Goal: Information Seeking & Learning: Learn about a topic

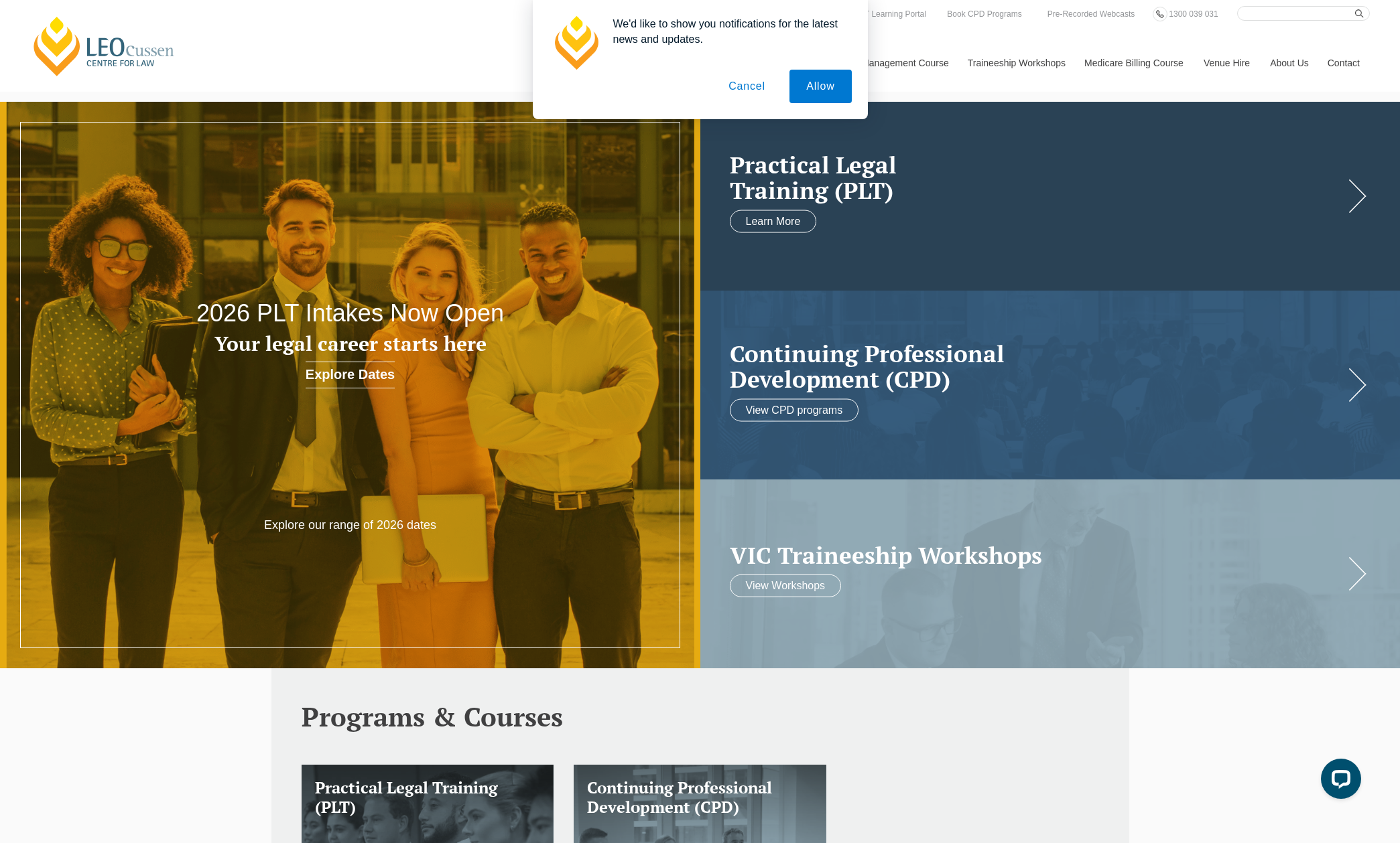
click at [950, 260] on link at bounding box center [1050, 196] width 700 height 189
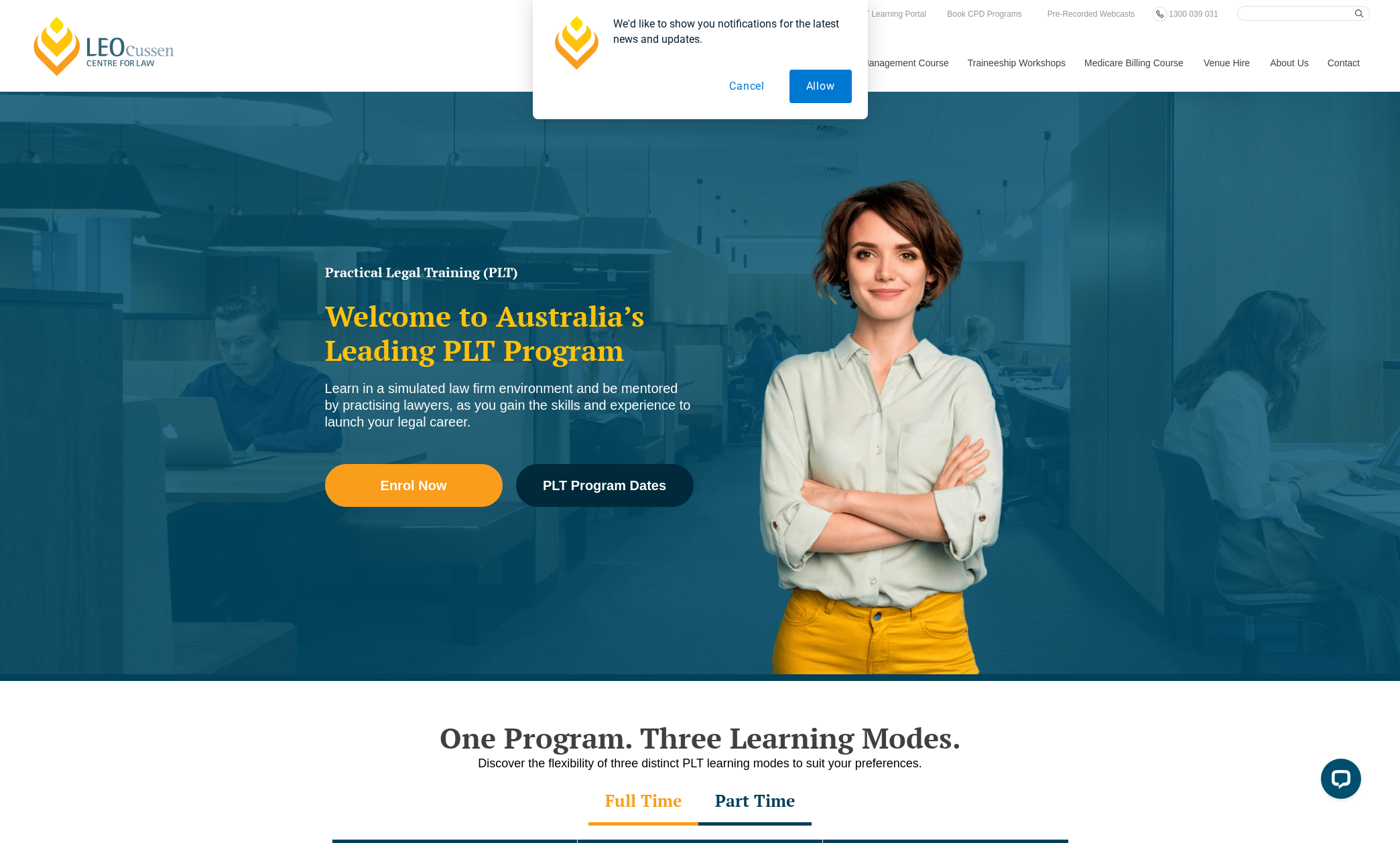
click at [752, 83] on button "Cancel" at bounding box center [747, 86] width 69 height 34
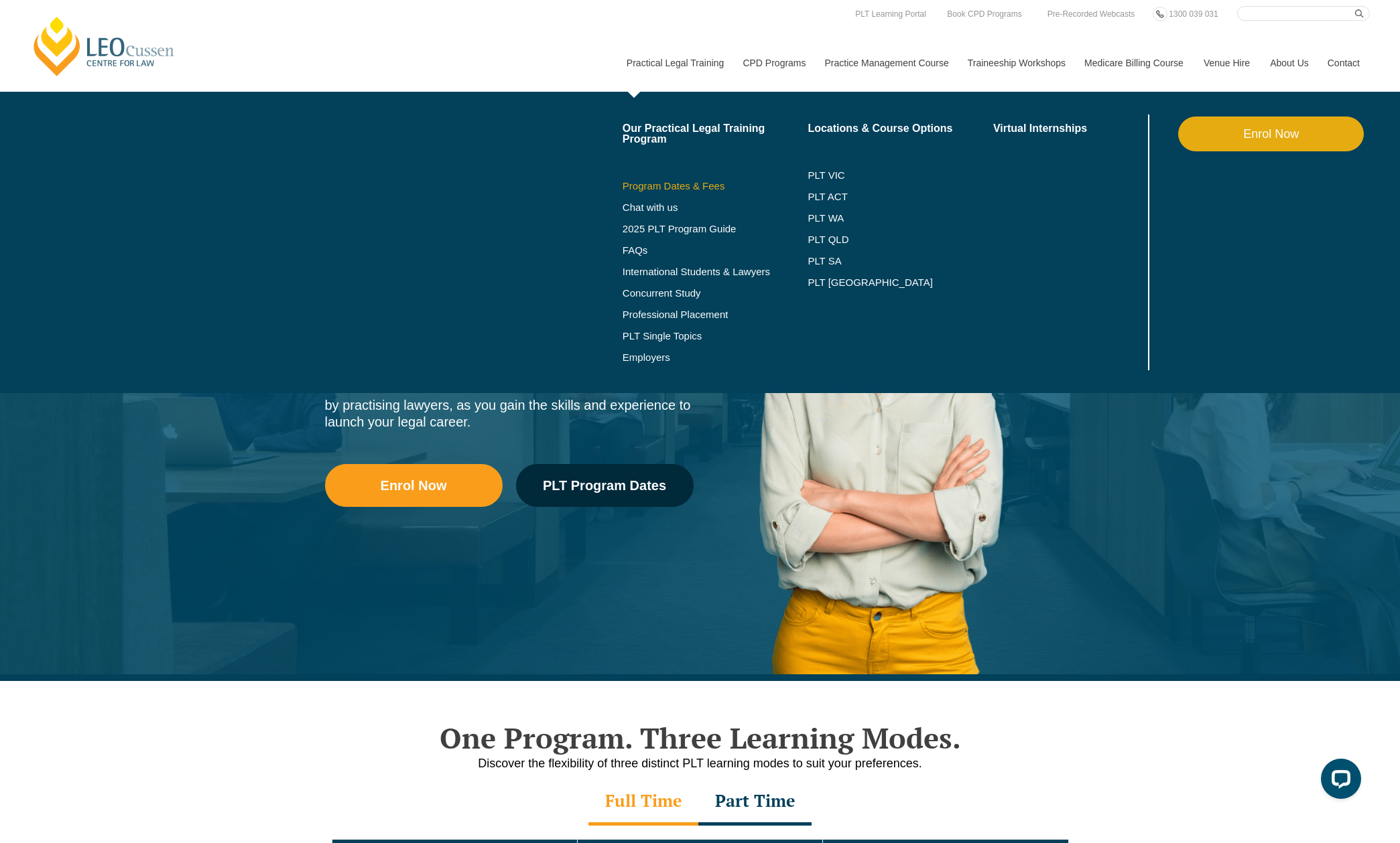
click at [637, 184] on link "Program Dates & Fees" at bounding box center [715, 186] width 186 height 11
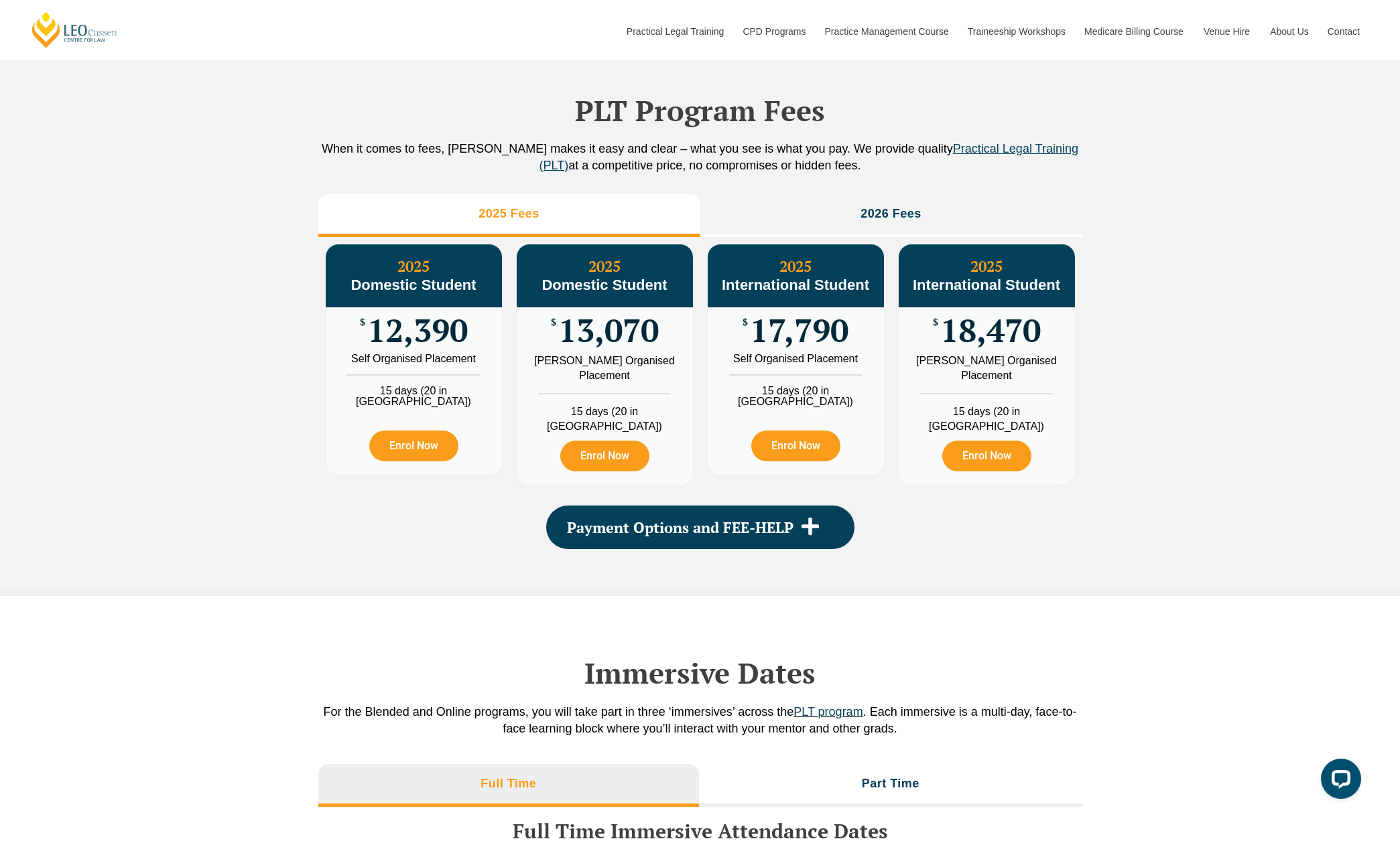
scroll to position [1406, 0]
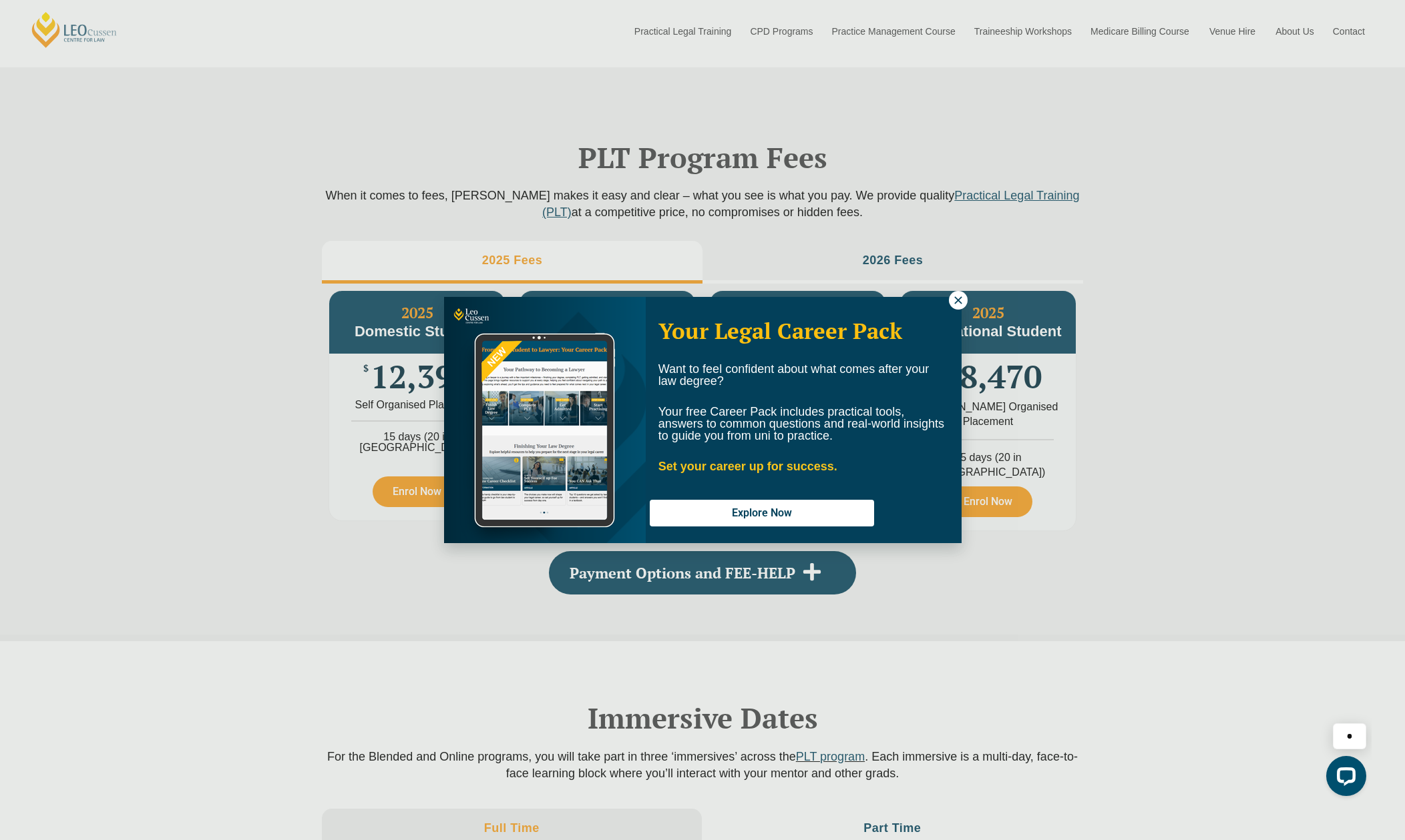
click at [958, 297] on icon at bounding box center [958, 300] width 12 height 12
